Goal: Check status: Check status

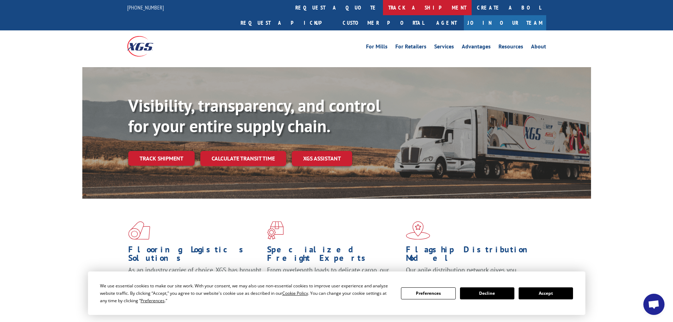
click at [383, 5] on link "track a shipment" at bounding box center [427, 7] width 89 height 15
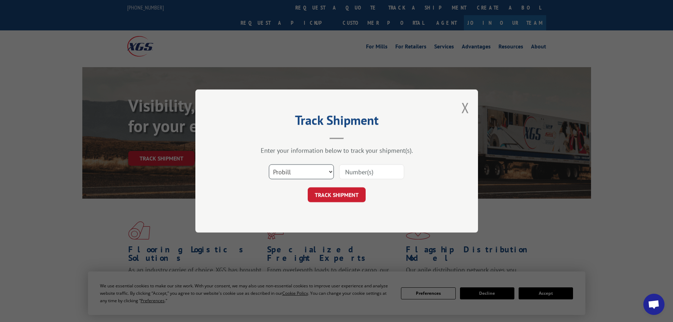
click at [310, 171] on select "Select category... Probill BOL PO" at bounding box center [301, 171] width 65 height 15
click at [269, 164] on select "Select category... Probill BOL PO" at bounding box center [301, 171] width 65 height 15
click at [386, 173] on input at bounding box center [371, 171] width 65 height 15
click at [279, 168] on select "Select category... Probill BOL PO" at bounding box center [301, 171] width 65 height 15
select select "po"
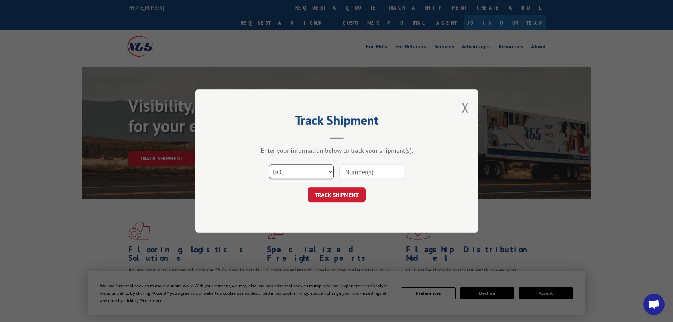
click at [269, 164] on select "Select category... Probill BOL PO" at bounding box center [301, 171] width 65 height 15
click at [370, 171] on input at bounding box center [371, 171] width 65 height 15
type input "86523"
click at [349, 198] on button "TRACK SHIPMENT" at bounding box center [337, 194] width 58 height 15
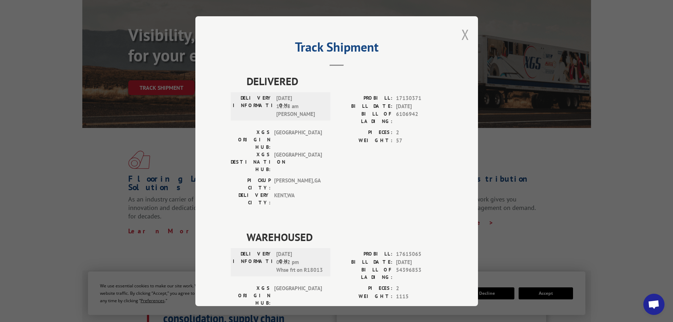
click at [461, 30] on button "Close modal" at bounding box center [465, 34] width 8 height 19
